Goal: Transaction & Acquisition: Purchase product/service

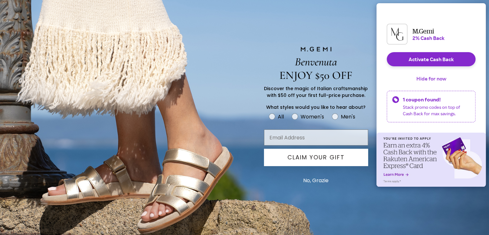
click at [421, 83] on button "Hide for now" at bounding box center [431, 78] width 40 height 14
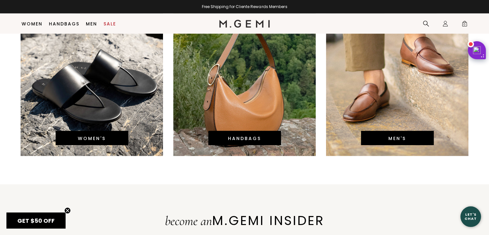
scroll to position [1472, 0]
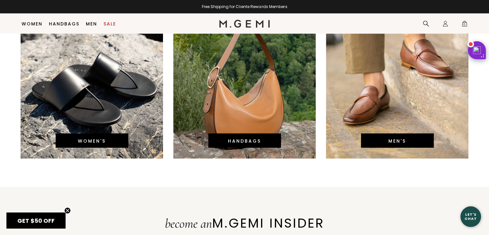
click at [107, 142] on div "WOMEN'S" at bounding box center [92, 141] width 73 height 14
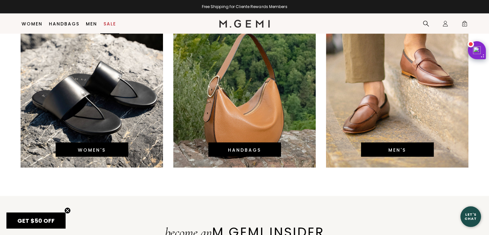
click at [110, 23] on link "Sale" at bounding box center [110, 23] width 13 height 5
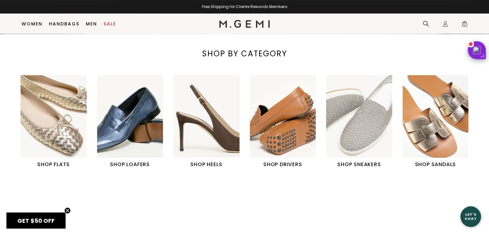
scroll to position [237, 0]
click at [351, 134] on img "5 / 6" at bounding box center [359, 116] width 66 height 83
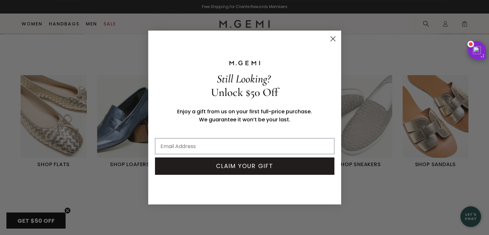
click at [334, 39] on circle "Close dialog" at bounding box center [333, 38] width 11 height 11
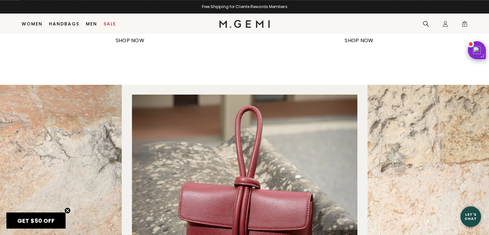
scroll to position [682, 0]
click at [288, 122] on img "Banner that redirects to an awesome page" at bounding box center [244, 191] width 489 height 213
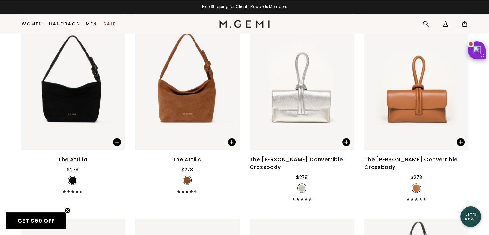
scroll to position [906, 0]
click at [398, 104] on img at bounding box center [417, 80] width 104 height 139
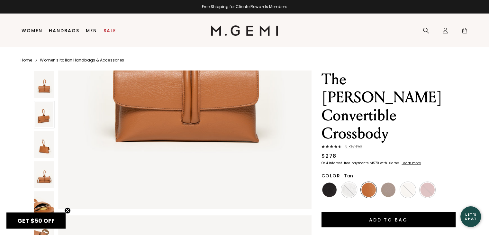
click at [48, 203] on img at bounding box center [44, 204] width 20 height 27
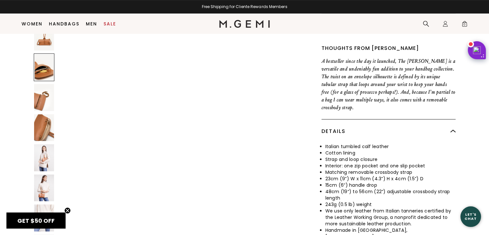
scroll to position [198, 0]
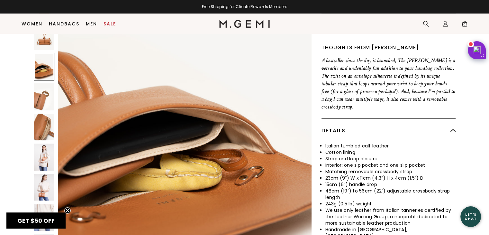
click at [48, 143] on img at bounding box center [44, 156] width 20 height 27
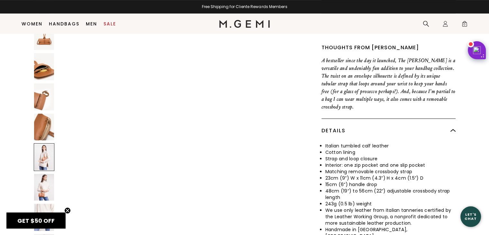
scroll to position [2363, 0]
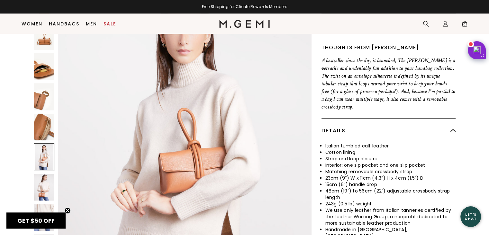
click at [49, 174] on img at bounding box center [44, 187] width 20 height 27
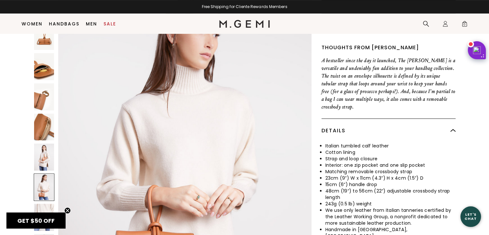
scroll to position [2701, 0]
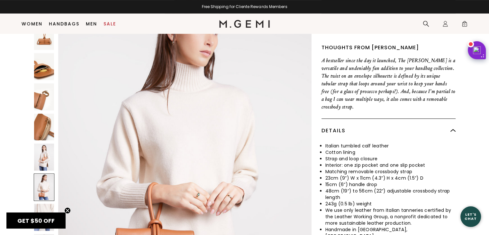
click at [46, 204] on img at bounding box center [44, 217] width 20 height 27
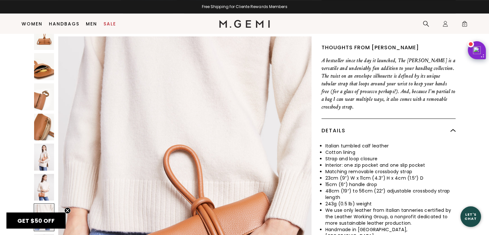
scroll to position [3038, 0]
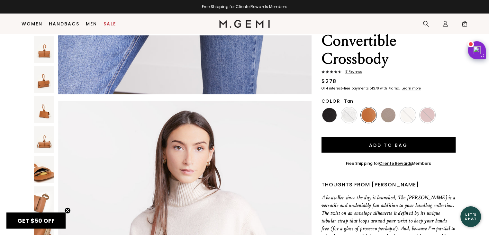
scroll to position [0, 0]
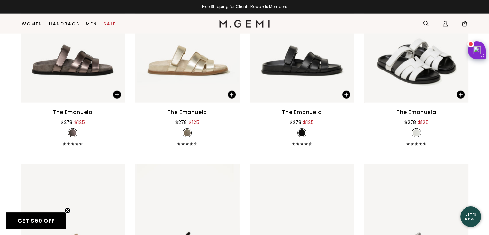
scroll to position [4112, 0]
click at [74, 67] on img at bounding box center [73, 32] width 104 height 139
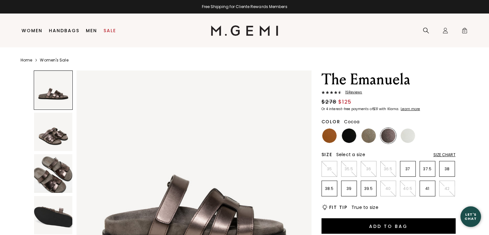
click at [58, 182] on img at bounding box center [53, 173] width 39 height 39
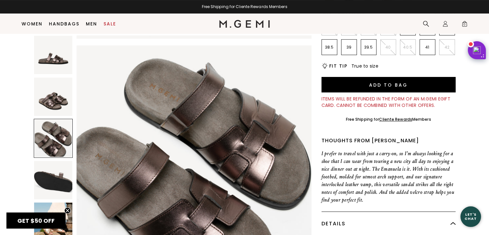
scroll to position [128, 0]
click at [58, 182] on img at bounding box center [53, 180] width 39 height 39
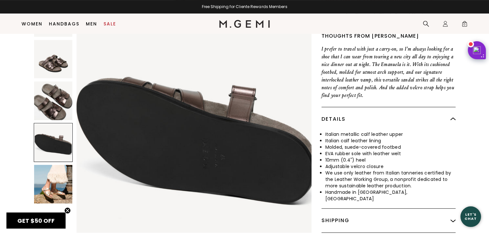
scroll to position [110, 0]
